Goal: Complete application form: Complete application form

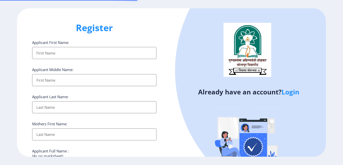
select select
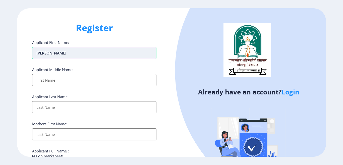
type input "[PERSON_NAME]"
type input "[DEMOGRAPHIC_DATA]"
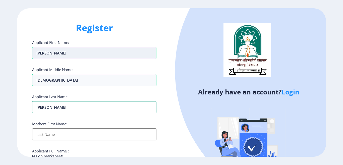
type input "[PERSON_NAME]"
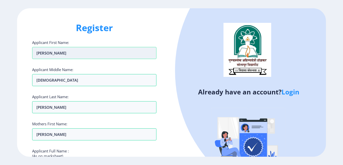
scroll to position [84, 0]
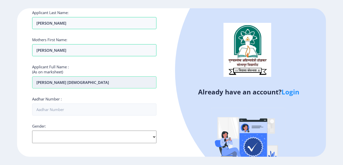
type input "[PERSON_NAME] [DEMOGRAPHIC_DATA]"
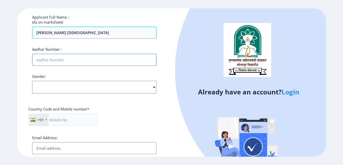
scroll to position [134, 0]
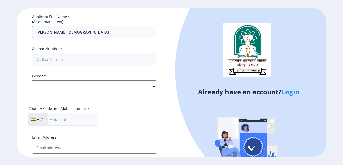
click at [61, 84] on div "Gender: Select Gender [DEMOGRAPHIC_DATA] [DEMOGRAPHIC_DATA] Other" at bounding box center [94, 83] width 124 height 20
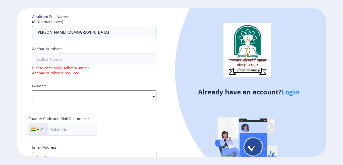
select select "[DEMOGRAPHIC_DATA]"
click at [32, 90] on select "Select Gender [DEMOGRAPHIC_DATA] [DEMOGRAPHIC_DATA] Other" at bounding box center [94, 96] width 124 height 13
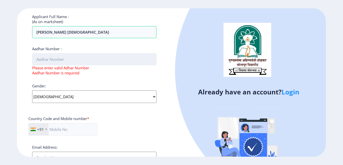
click at [51, 57] on input "Aadhar Number :" at bounding box center [94, 59] width 124 height 12
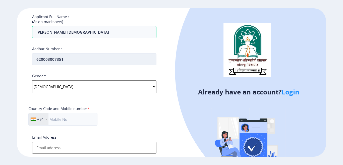
click at [46, 61] on input "620003007351" at bounding box center [94, 59] width 124 height 12
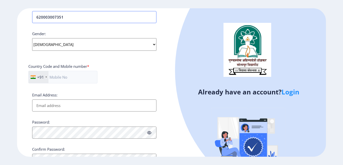
scroll to position [184, 0]
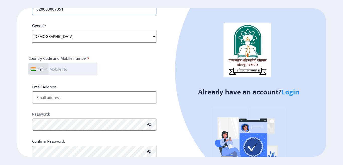
type input "620003007351"
click at [66, 69] on input "text" at bounding box center [62, 69] width 69 height 13
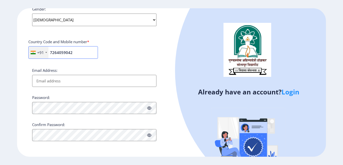
type input "7264059042"
click at [55, 80] on input "Email Address:" at bounding box center [94, 81] width 124 height 12
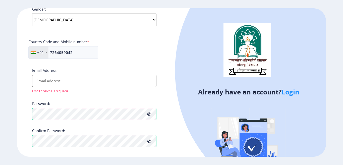
click at [55, 80] on input "Email Address:" at bounding box center [94, 81] width 124 height 12
type input "A"
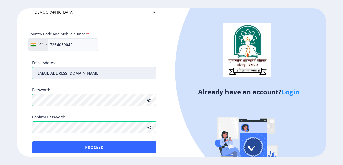
scroll to position [213, 0]
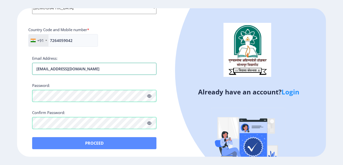
type input "[EMAIL_ADDRESS][DOMAIN_NAME]"
click at [95, 142] on button "Proceed" at bounding box center [94, 143] width 124 height 12
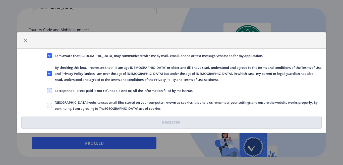
click at [50, 91] on span at bounding box center [49, 90] width 5 height 5
click at [47, 91] on input "I accept that (I) Fees paid is not refundable And (II) All the information fill…" at bounding box center [47, 91] width 0 height 0
checkbox input "true"
click at [49, 105] on span at bounding box center [49, 105] width 5 height 5
click at [47, 105] on input "[GEOGRAPHIC_DATA] website uses small files stored on your computer, known as co…" at bounding box center [47, 105] width 0 height 0
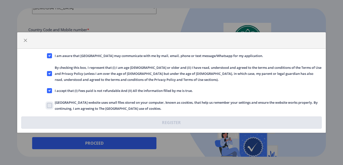
checkbox input "true"
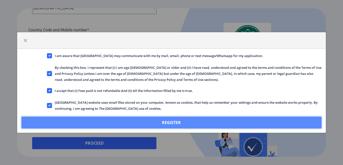
click at [172, 123] on button "Register" at bounding box center [171, 122] width 300 height 12
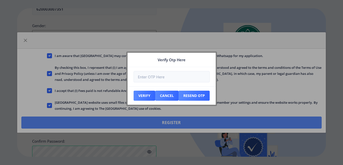
scroll to position [242, 0]
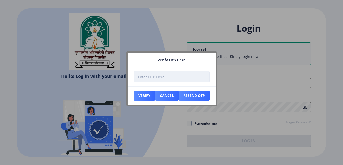
click at [158, 77] on input "number" at bounding box center [172, 76] width 76 height 11
click at [201, 59] on nb-card-header "Verify Otp Here" at bounding box center [171, 60] width 88 height 14
click at [156, 75] on input "number" at bounding box center [172, 76] width 76 height 11
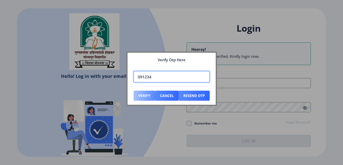
type input "091234"
click at [142, 93] on button "Verify" at bounding box center [145, 96] width 22 height 10
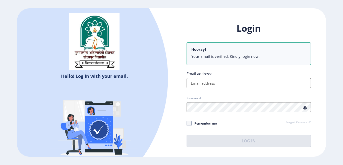
click at [207, 84] on input "Email address:" at bounding box center [248, 83] width 124 height 10
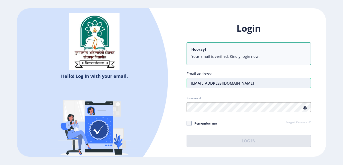
type input "[EMAIL_ADDRESS][DOMAIN_NAME]"
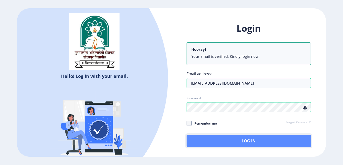
click at [249, 141] on button "Log In" at bounding box center [248, 141] width 124 height 12
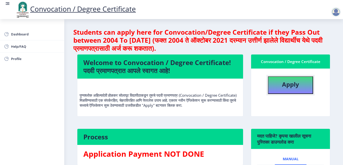
click at [287, 87] on b "Apply" at bounding box center [290, 84] width 17 height 8
select select
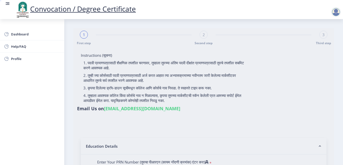
type input "[PERSON_NAME] [DEMOGRAPHIC_DATA]"
type input "[PERSON_NAME]"
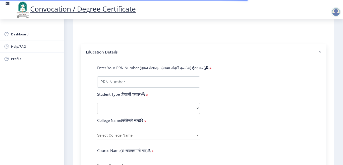
scroll to position [100, 0]
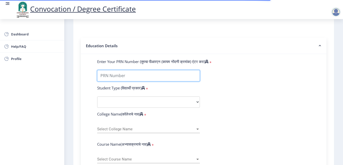
click at [126, 75] on input "Enter Your PRN Number (तुमचा पीआरएन (कायम नोंदणी क्रमांक) एंटर करा)" at bounding box center [148, 75] width 103 height 11
type input "2018032500272237"
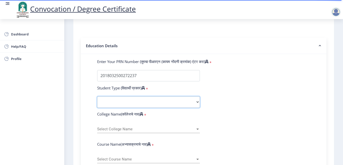
click at [110, 102] on select "Select Student Type Regular External" at bounding box center [148, 101] width 103 height 11
select select "Regular"
click at [97, 96] on select "Select Student Type Regular External" at bounding box center [148, 101] width 103 height 11
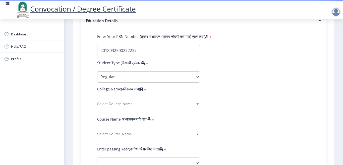
click at [115, 103] on span "Select College Name" at bounding box center [146, 104] width 98 height 4
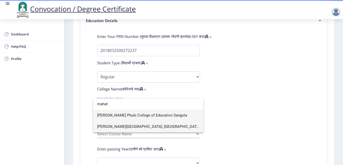
type input "mahat"
click at [134, 126] on span "[PERSON_NAME][GEOGRAPHIC_DATA], [GEOGRAPHIC_DATA]" at bounding box center [148, 126] width 102 height 11
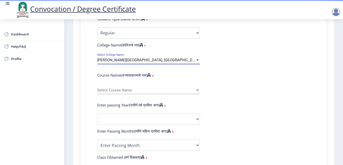
scroll to position [176, 0]
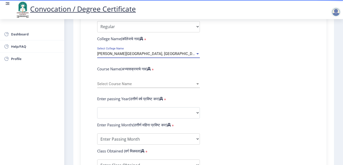
click at [134, 84] on span "Select Course Name" at bounding box center [146, 84] width 98 height 4
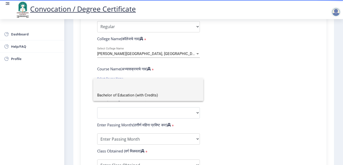
click at [137, 94] on span "Bachelor of Education (with Credits)" at bounding box center [148, 95] width 102 height 11
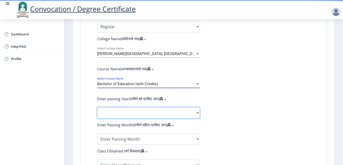
click at [149, 109] on select "2025 2024 2023 2022 2021 2020 2019 2018 2017 2016 2015 2014 2013 2012 2011 2010…" at bounding box center [148, 112] width 103 height 11
select select "2020"
click at [97, 107] on select "2025 2024 2023 2022 2021 2020 2019 2018 2017 2016 2015 2014 2013 2012 2011 2010…" at bounding box center [148, 112] width 103 height 11
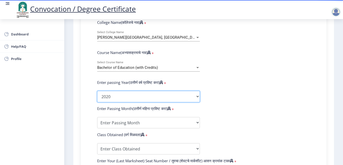
scroll to position [201, 0]
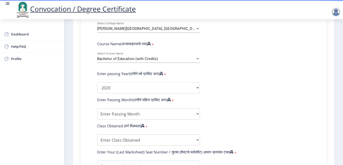
click at [235, 73] on form "Enter Your PRN Number (तुमचा पीआरएन (कायम नोंदणी क्रमांक) एंटर करा) * Student T…" at bounding box center [203, 92] width 220 height 266
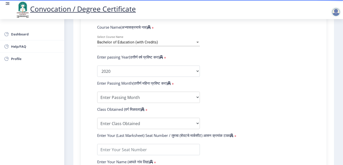
scroll to position [226, 0]
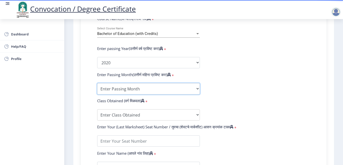
click at [114, 88] on select "Enter Passing Month March April May October November December" at bounding box center [148, 88] width 103 height 11
select select "March"
click at [97, 83] on select "Enter Passing Month March April May October November December" at bounding box center [148, 88] width 103 height 11
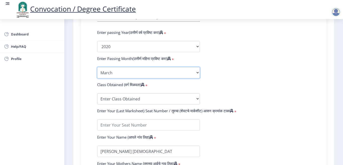
scroll to position [251, 0]
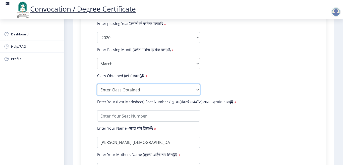
click at [119, 87] on select "Enter Class Obtained FIRST CLASS WITH DISTINCTION FIRST CLASS HIGHER SECOND CLA…" at bounding box center [148, 89] width 103 height 11
select select "Grade A"
click at [97, 84] on select "Enter Class Obtained FIRST CLASS WITH DISTINCTION FIRST CLASS HIGHER SECOND CLA…" at bounding box center [148, 89] width 103 height 11
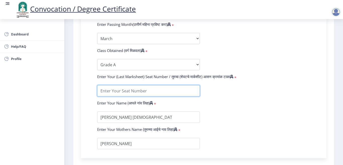
click at [122, 92] on input "textarea" at bounding box center [148, 90] width 103 height 11
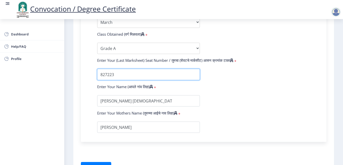
scroll to position [301, 0]
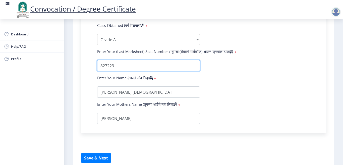
type input "827223"
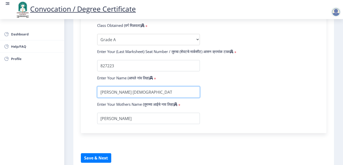
click at [160, 92] on input "textarea" at bounding box center [148, 91] width 103 height 11
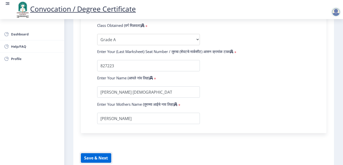
click at [88, 158] on button "Save & Next" at bounding box center [96, 158] width 30 height 10
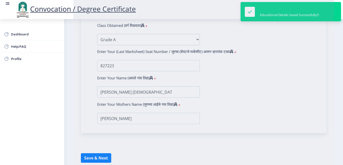
select select
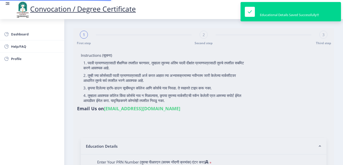
type input "2018032500272237"
select select "Regular"
select select "2020"
select select "March"
select select "Grade A"
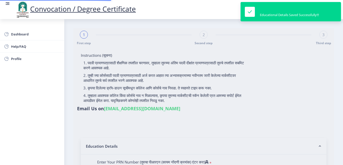
type input "827223"
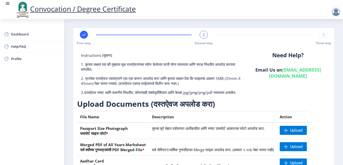
click at [336, 11] on div at bounding box center [336, 12] width 10 height 10
click at [324, 40] on span "Log out" at bounding box center [323, 39] width 32 height 6
